Goal: Find specific page/section: Find specific page/section

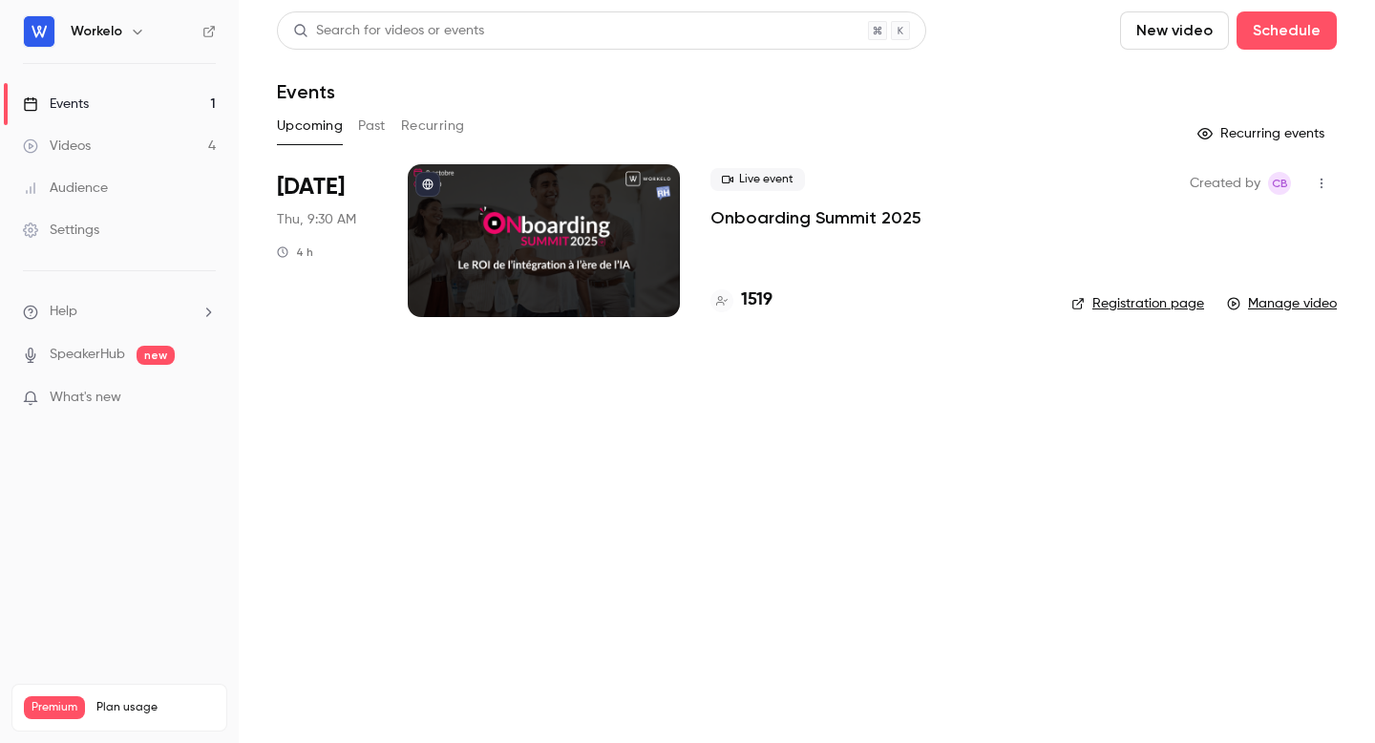
click at [847, 222] on p "Onboarding Summit 2025" at bounding box center [815, 217] width 211 height 23
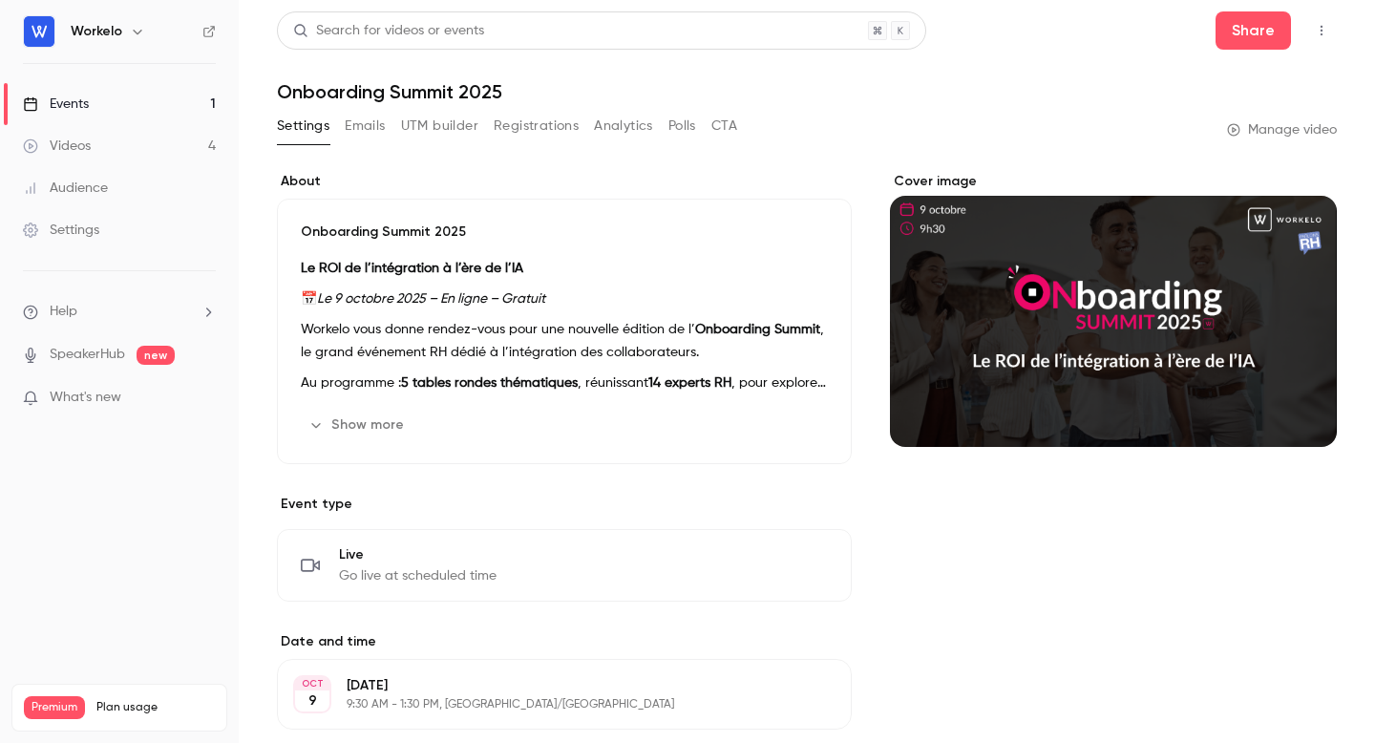
click at [669, 124] on button "Polls" at bounding box center [682, 126] width 28 height 31
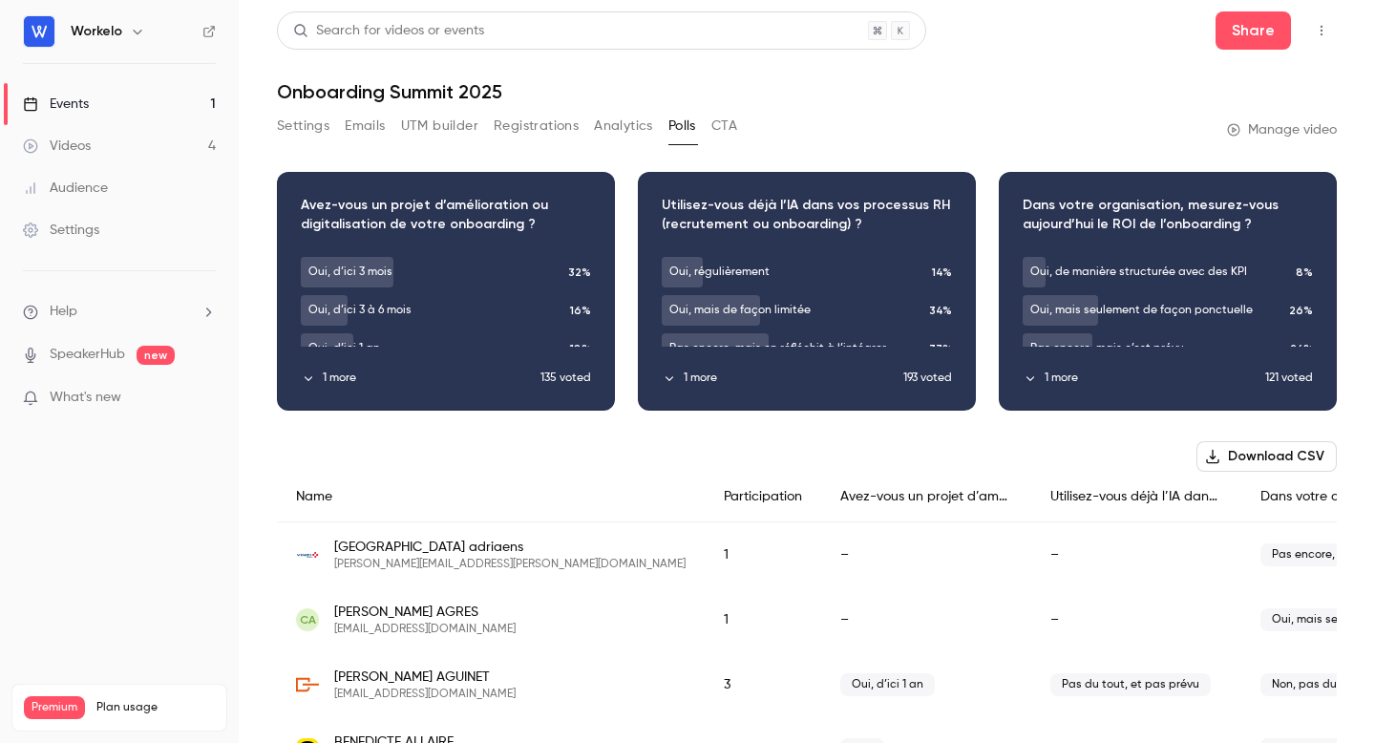
click at [513, 123] on button "Registrations" at bounding box center [536, 126] width 85 height 31
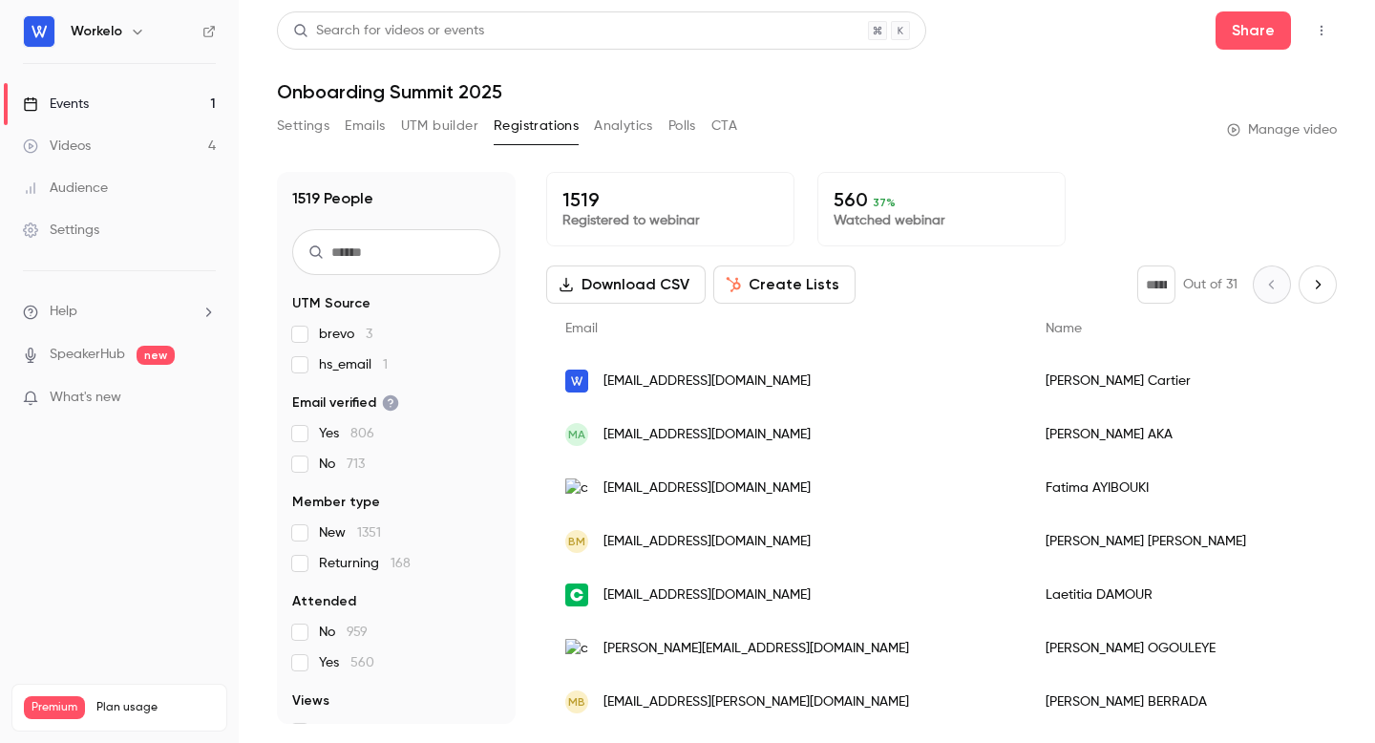
click at [625, 124] on button "Analytics" at bounding box center [623, 126] width 59 height 31
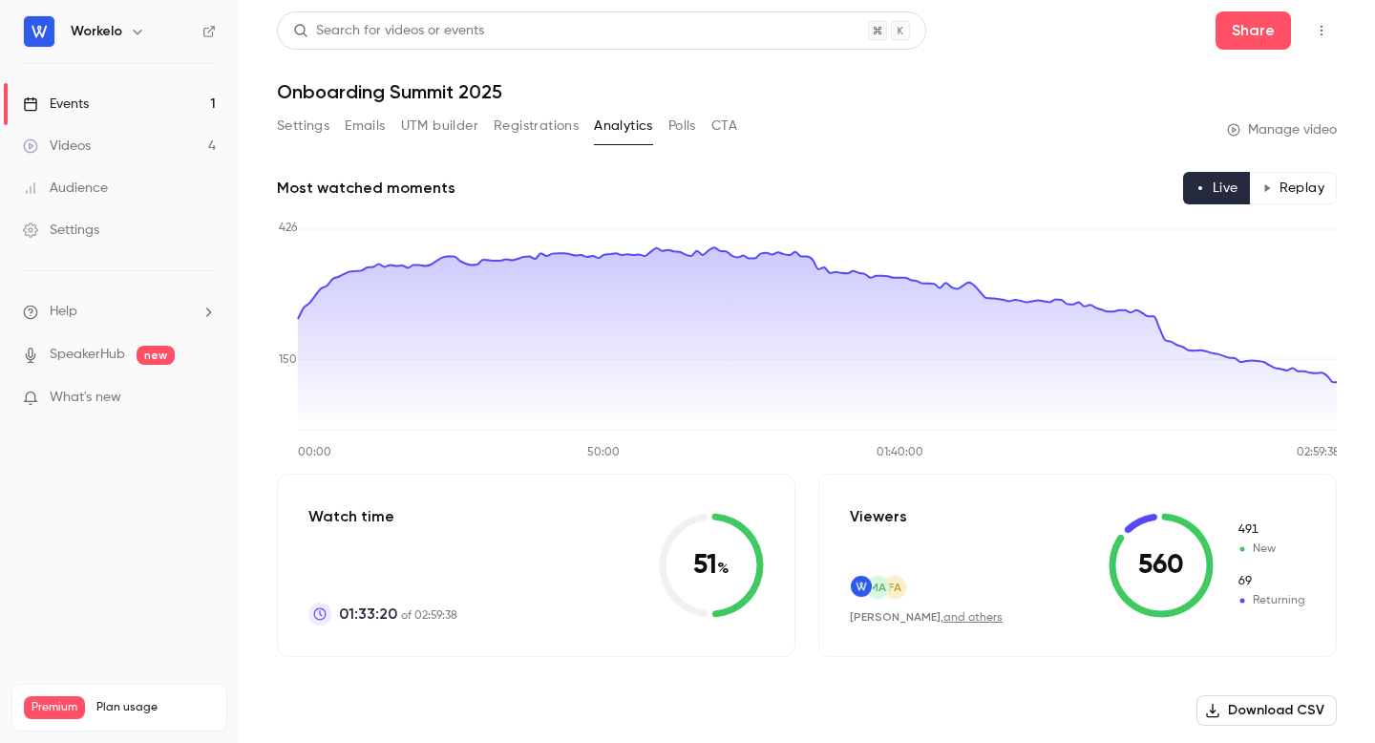
click at [692, 127] on button "Polls" at bounding box center [682, 126] width 28 height 31
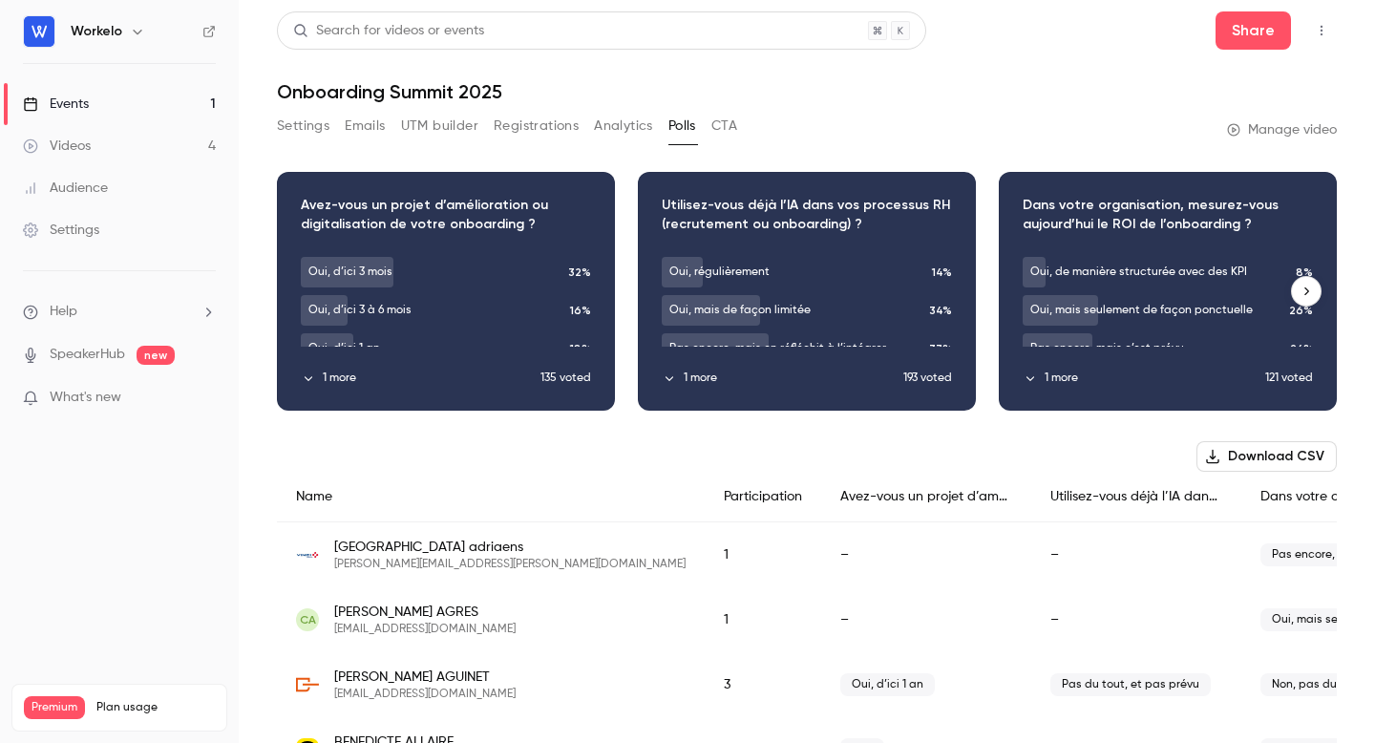
click at [1308, 289] on icon "button" at bounding box center [1305, 290] width 13 height 13
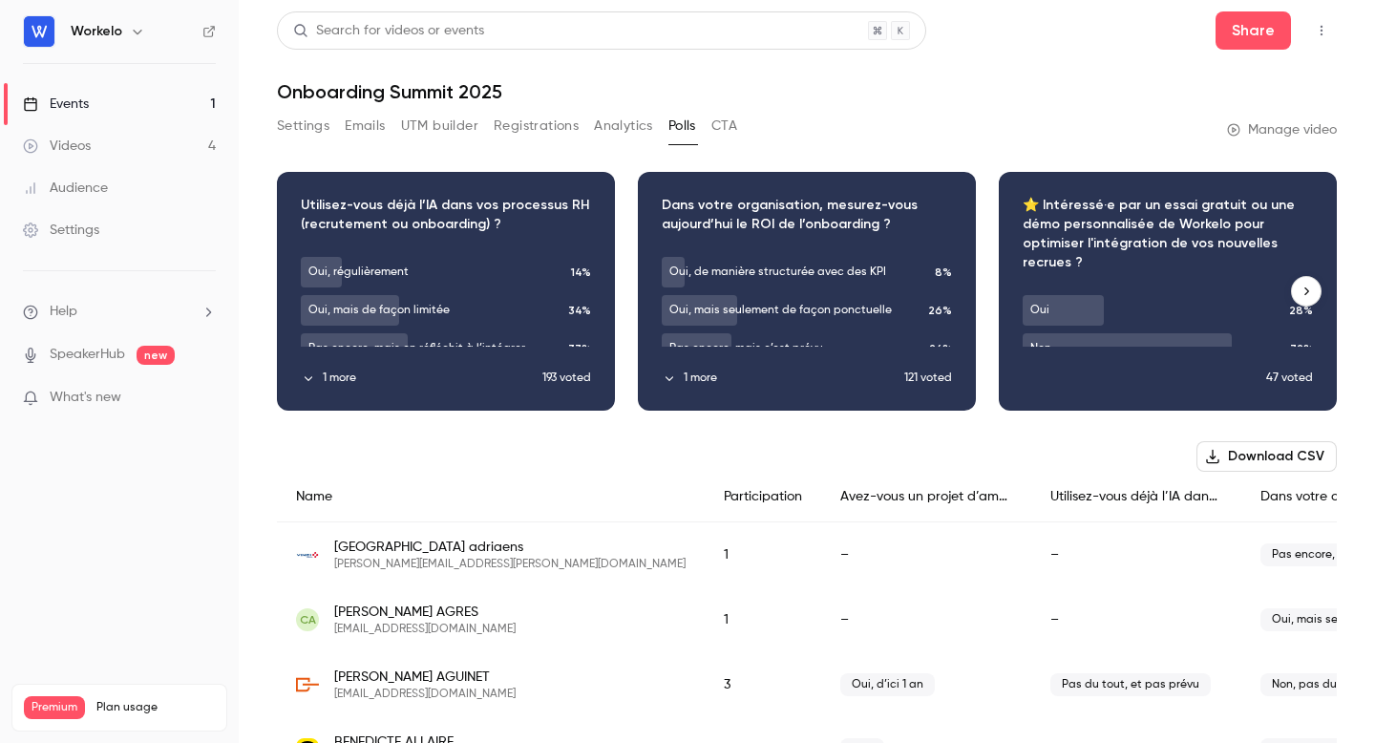
scroll to position [0, 361]
